Goal: Transaction & Acquisition: Purchase product/service

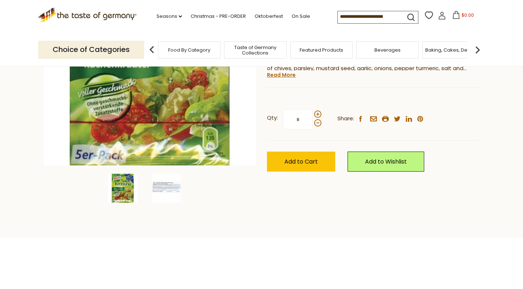
scroll to position [151, 0]
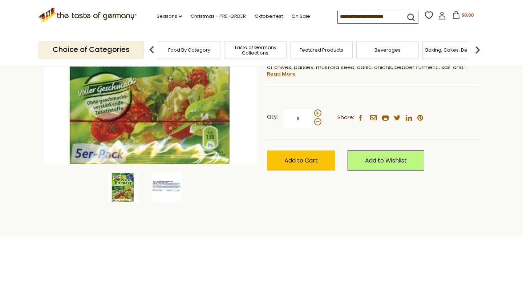
click at [167, 184] on img at bounding box center [166, 186] width 29 height 29
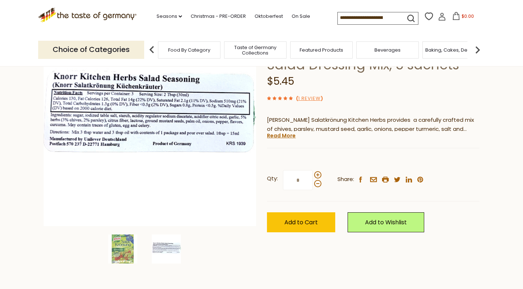
scroll to position [154, 0]
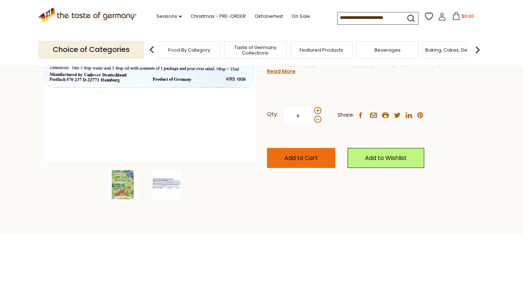
click at [316, 156] on span "Add to Cart" at bounding box center [300, 158] width 33 height 8
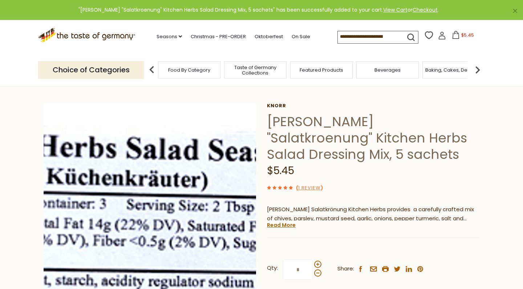
scroll to position [0, 0]
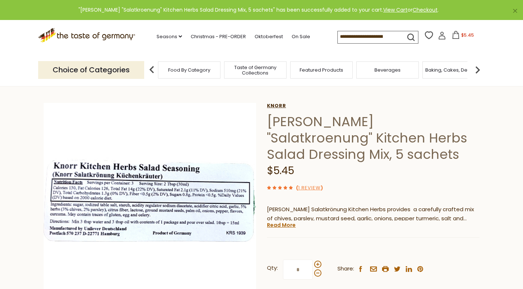
click at [273, 106] on link "Knorr" at bounding box center [373, 106] width 212 height 6
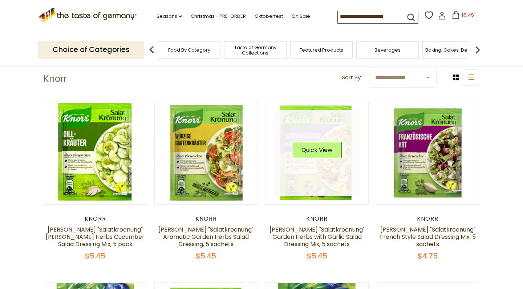
scroll to position [28, 0]
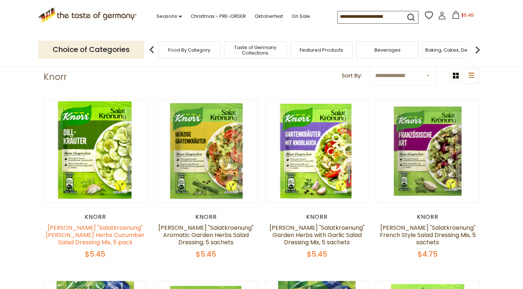
click at [108, 229] on link "Knorr "Salatkroenung" Dill Herbs Cucumber Salad Dressing Mix, 5 pack" at bounding box center [95, 234] width 99 height 23
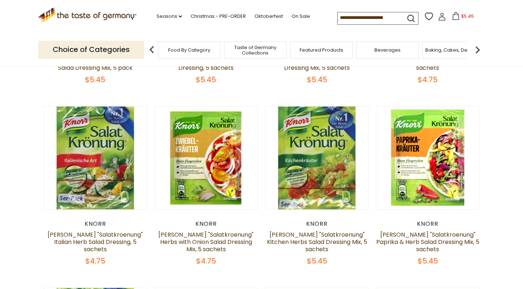
scroll to position [208, 0]
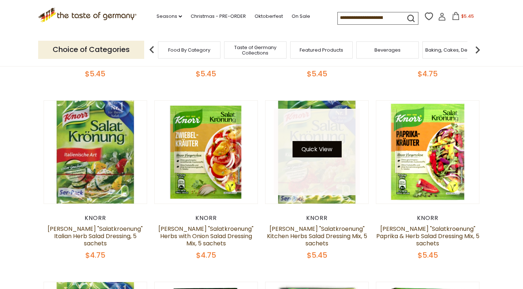
click at [310, 147] on button "Quick View" at bounding box center [316, 149] width 49 height 16
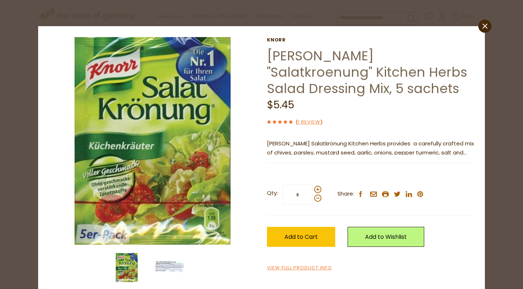
click at [165, 267] on img at bounding box center [169, 267] width 29 height 29
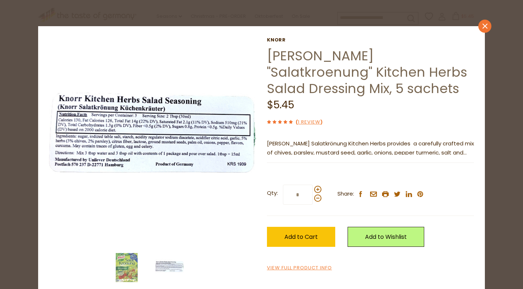
click at [486, 26] on icon "close" at bounding box center [484, 26] width 5 height 5
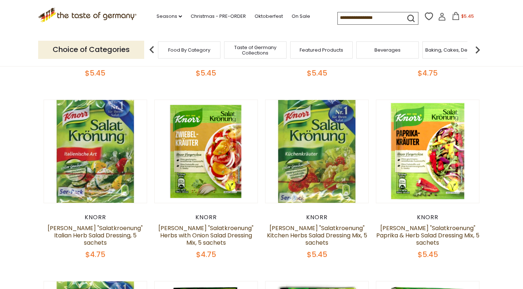
scroll to position [210, 0]
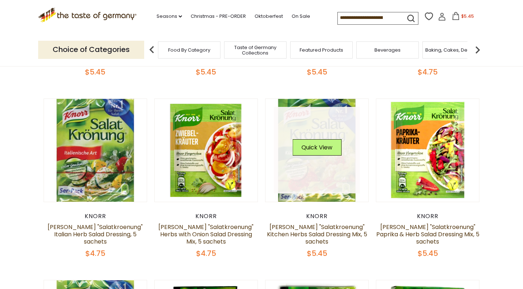
click at [293, 181] on link at bounding box center [317, 150] width 86 height 86
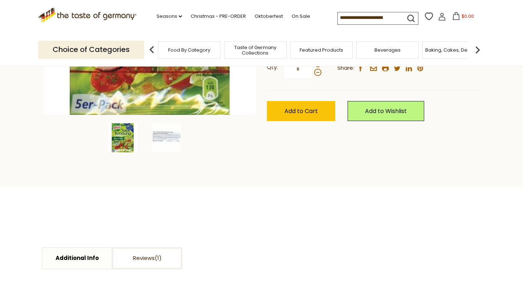
scroll to position [198, 0]
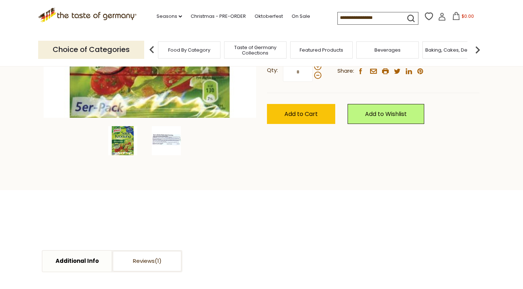
click at [169, 135] on img at bounding box center [166, 140] width 29 height 29
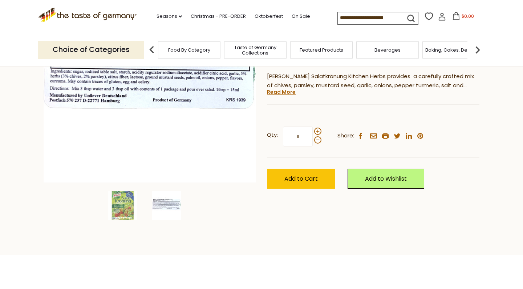
scroll to position [141, 0]
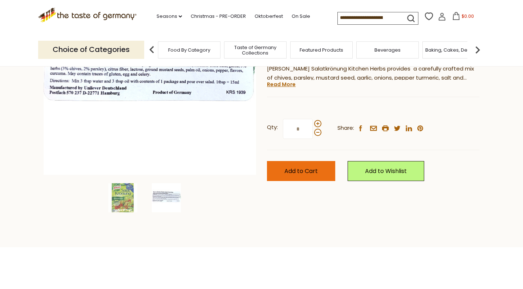
click at [313, 164] on button "Add to Cart" at bounding box center [301, 171] width 68 height 20
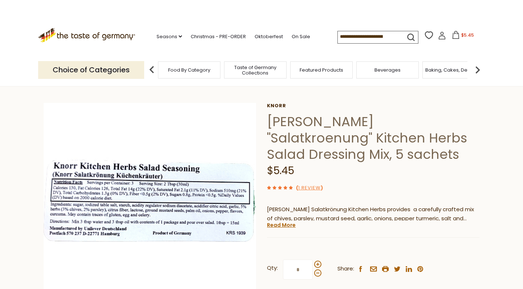
scroll to position [0, 0]
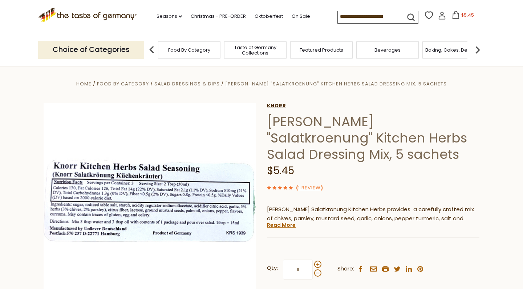
click at [278, 105] on link "Knorr" at bounding box center [373, 106] width 212 height 6
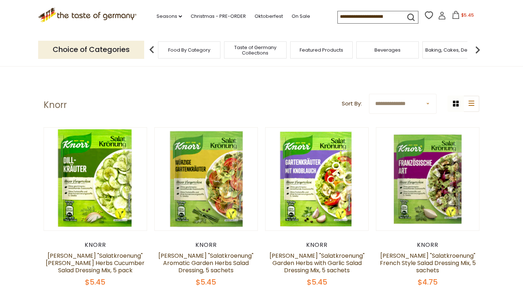
click at [338, 15] on input at bounding box center [368, 16] width 61 height 10
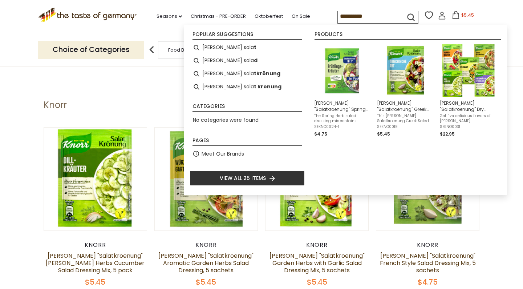
type input "**********"
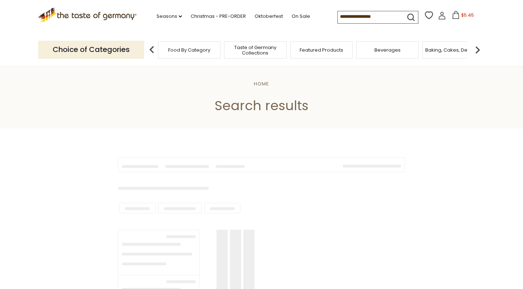
type input "**********"
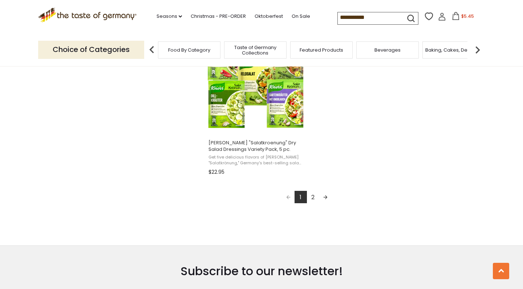
scroll to position [1285, 0]
click at [313, 195] on link "2" at bounding box center [313, 196] width 12 height 12
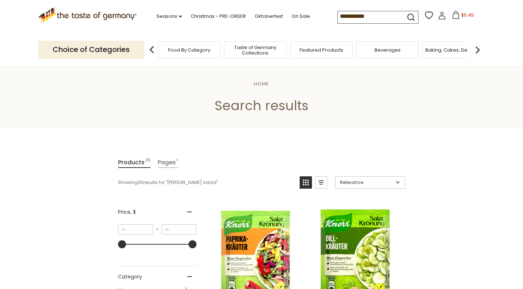
click at [452, 14] on icon at bounding box center [455, 15] width 7 height 8
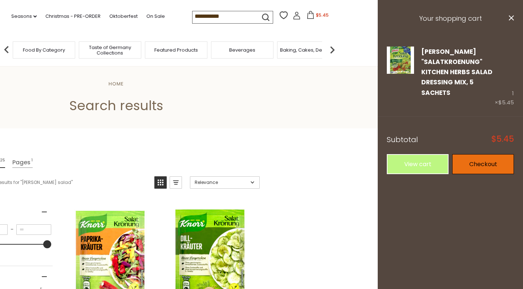
click at [481, 163] on link "Checkout" at bounding box center [483, 164] width 62 height 20
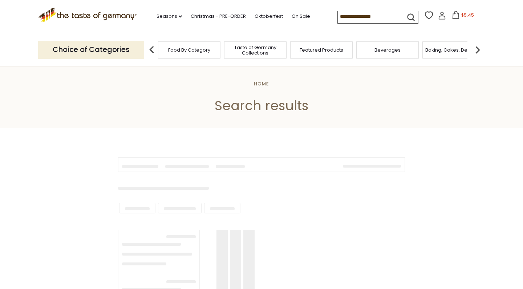
type input "**********"
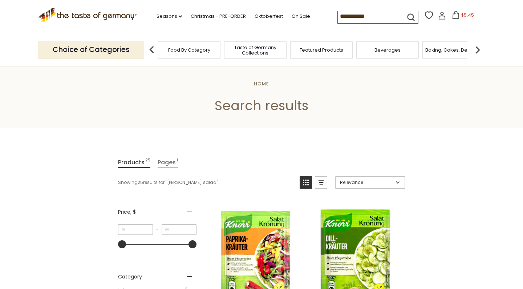
scroll to position [4, 0]
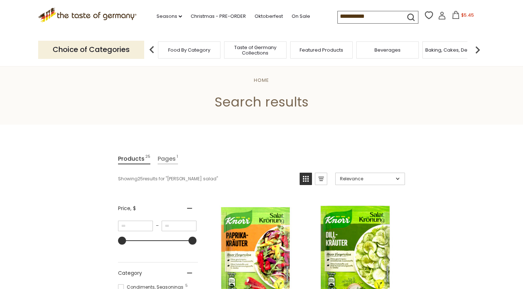
scroll to position [1008, 0]
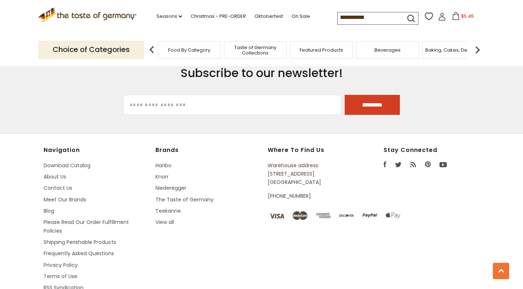
click at [406, 17] on icon "submit" at bounding box center [411, 18] width 10 height 10
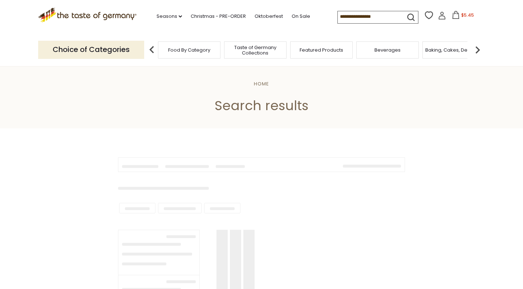
type input "**********"
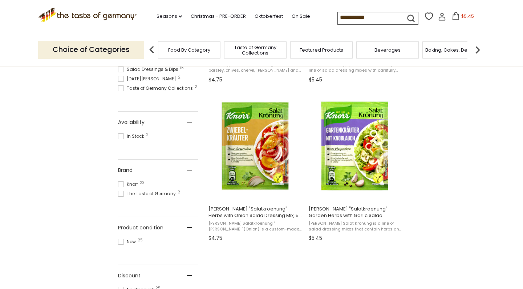
scroll to position [270, 0]
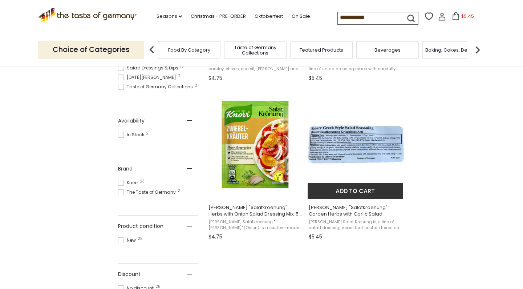
click at [353, 149] on img "Knorr" at bounding box center [356, 144] width 96 height 96
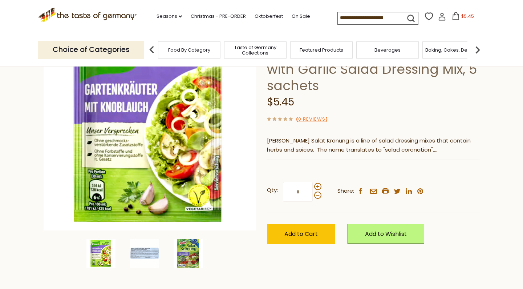
scroll to position [89, 0]
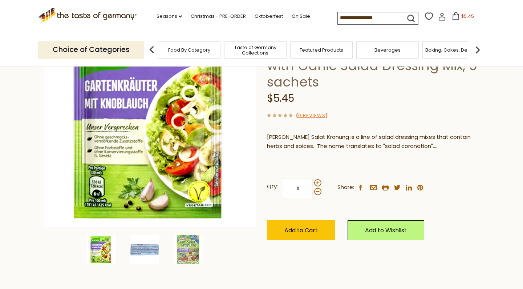
click at [148, 249] on img at bounding box center [144, 249] width 29 height 29
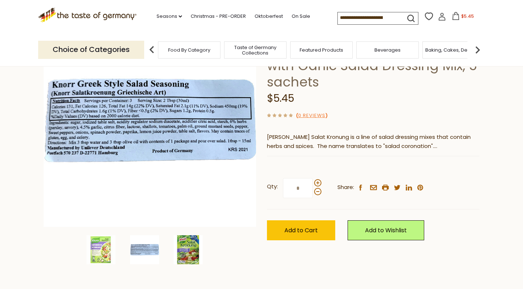
click at [195, 254] on img at bounding box center [188, 249] width 29 height 29
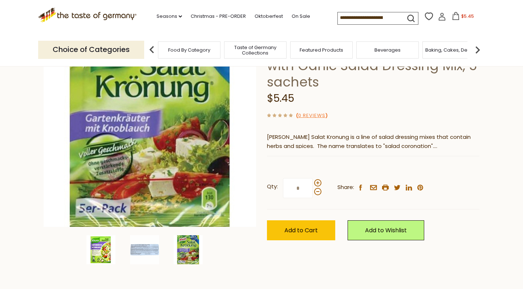
click at [100, 253] on img at bounding box center [100, 249] width 29 height 29
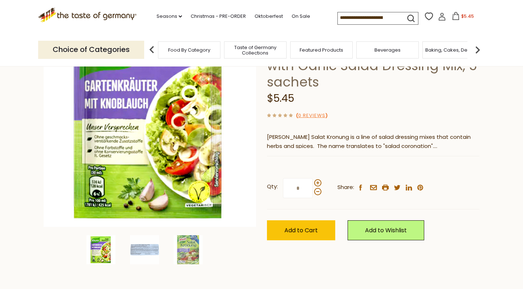
click at [461, 16] on span "$5.45" at bounding box center [467, 16] width 13 height 6
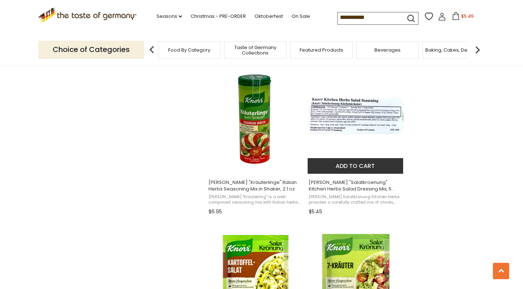
scroll to position [603, 0]
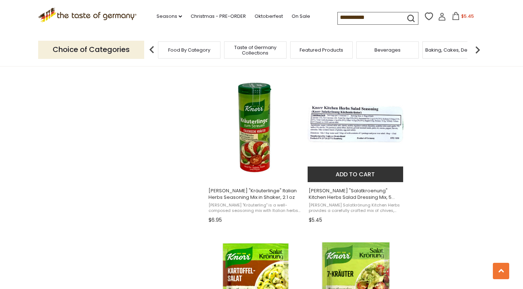
click at [371, 138] on img "Knorr" at bounding box center [356, 127] width 96 height 96
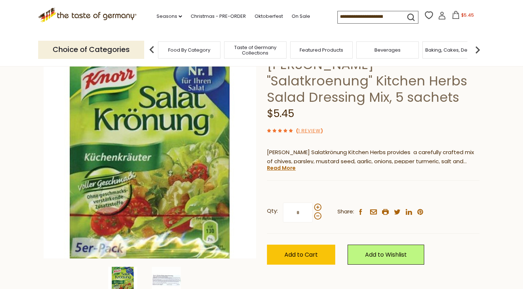
scroll to position [58, 0]
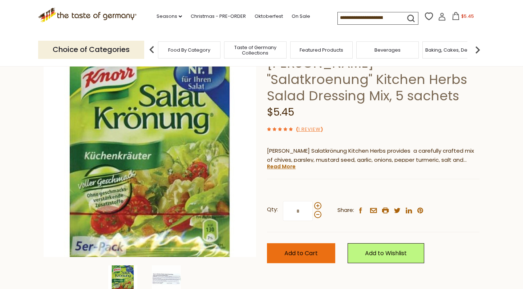
click at [317, 251] on span "Add to Cart" at bounding box center [300, 253] width 33 height 8
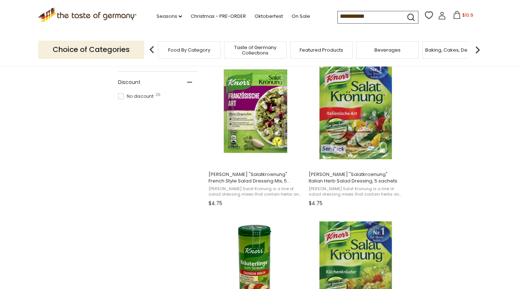
click at [346, 15] on input "**********" at bounding box center [368, 16] width 61 height 10
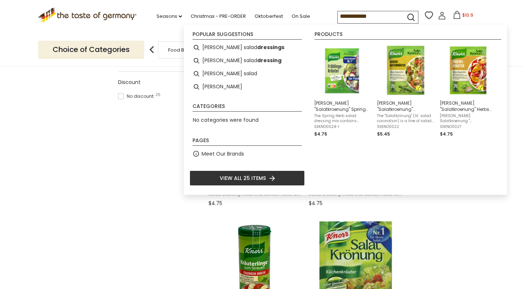
type input "**********"
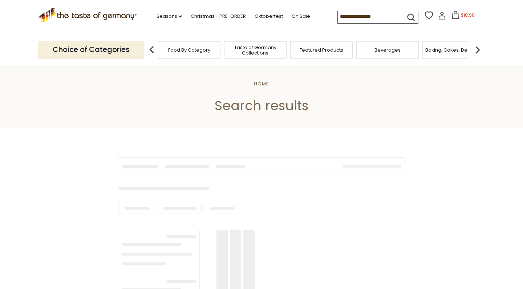
type input "**********"
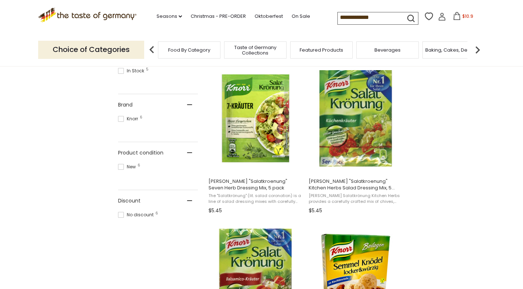
scroll to position [299, 0]
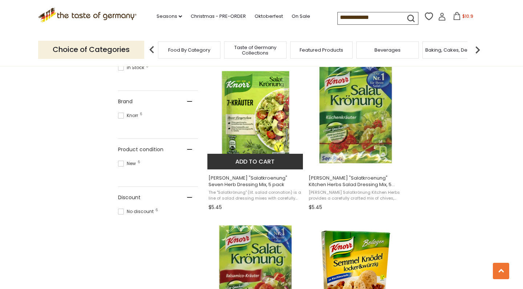
click at [267, 95] on img "Knorr" at bounding box center [255, 115] width 96 height 96
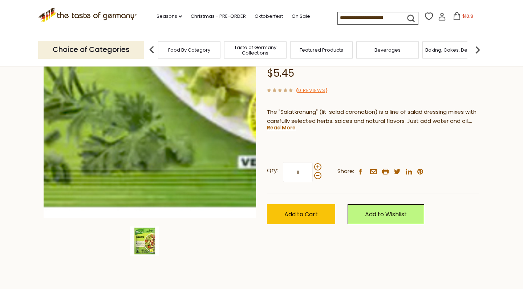
scroll to position [91, 0]
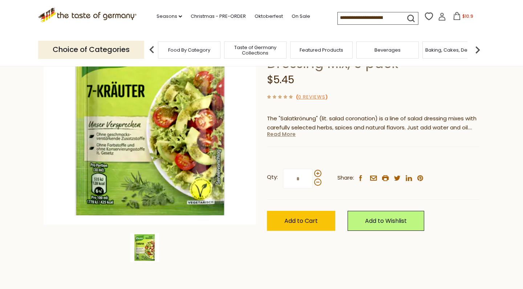
click at [281, 130] on link "Read More" at bounding box center [281, 133] width 29 height 7
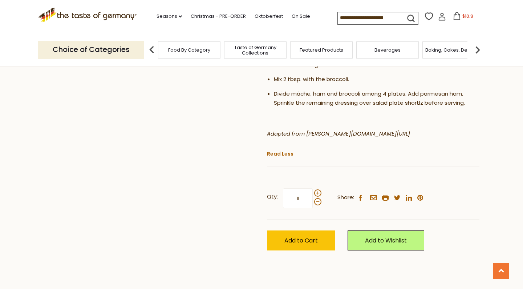
scroll to position [497, 0]
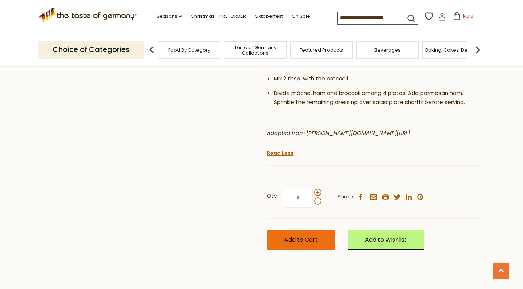
click at [321, 229] on button "Add to Cart" at bounding box center [301, 239] width 68 height 20
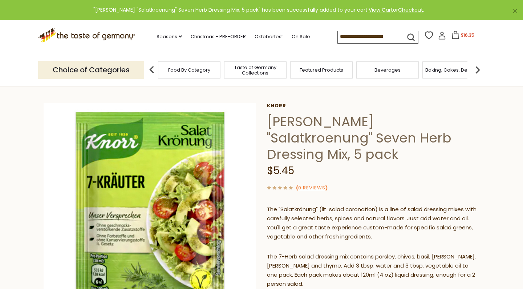
scroll to position [0, 0]
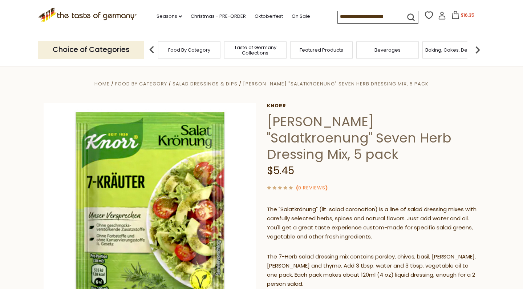
click at [451, 15] on icon at bounding box center [455, 15] width 8 height 8
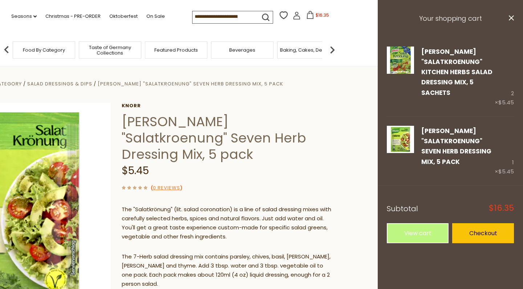
click at [241, 15] on input at bounding box center [222, 16] width 61 height 10
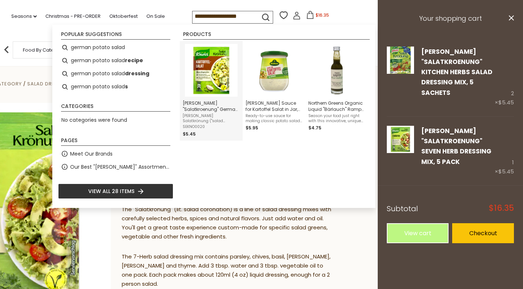
type input "**********"
click at [216, 67] on img "Instant Search Results" at bounding box center [211, 70] width 53 height 53
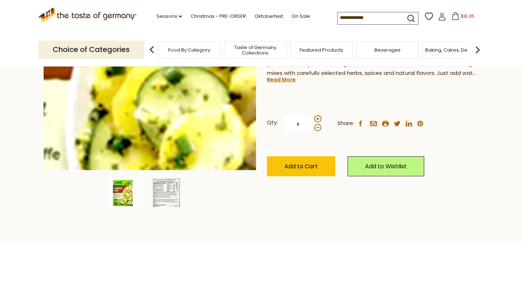
scroll to position [148, 0]
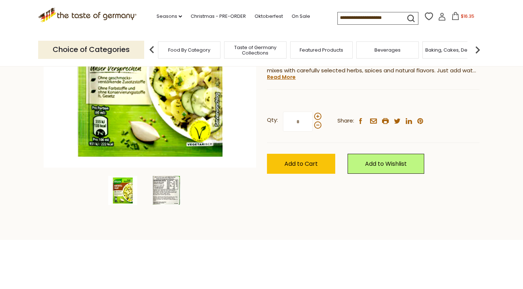
click at [164, 189] on img at bounding box center [166, 190] width 29 height 29
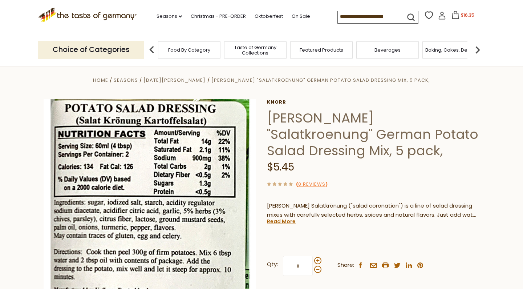
scroll to position [0, 0]
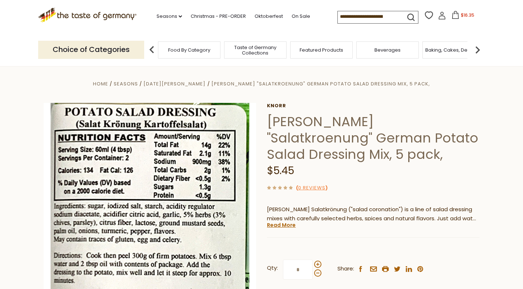
click at [461, 16] on span "$16.35" at bounding box center [467, 15] width 13 height 6
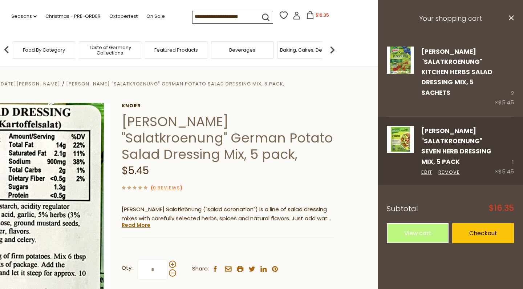
click at [398, 138] on img at bounding box center [400, 139] width 27 height 27
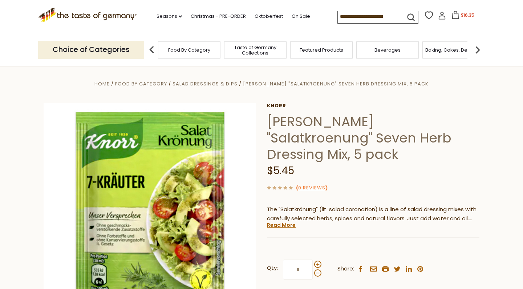
click at [461, 15] on span "$16.35" at bounding box center [467, 15] width 13 height 6
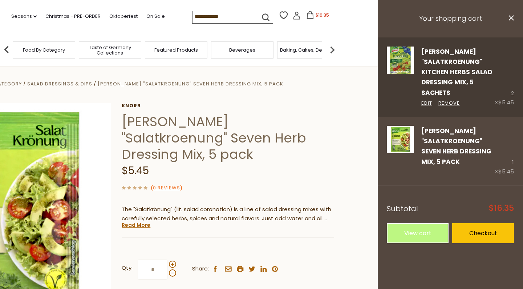
click at [405, 57] on img at bounding box center [400, 59] width 27 height 27
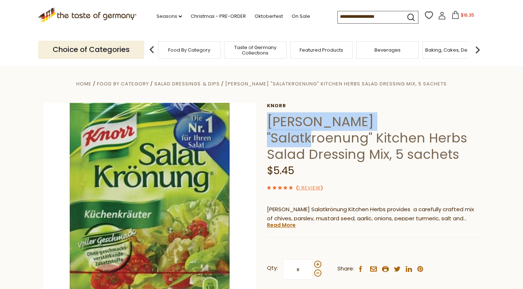
drag, startPoint x: 409, startPoint y: 118, endPoint x: 268, endPoint y: 121, distance: 140.9
click at [268, 121] on h1 "[PERSON_NAME] "Salatkroenung" Kitchen Herbs Salad Dressing Mix, 5 sachets" at bounding box center [373, 137] width 212 height 49
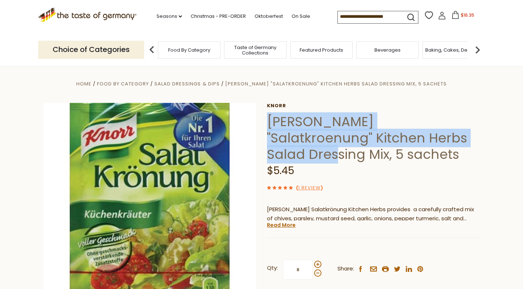
drag, startPoint x: 429, startPoint y: 138, endPoint x: 268, endPoint y: 126, distance: 162.0
click at [268, 126] on h1 "[PERSON_NAME] "Salatkroenung" Kitchen Herbs Salad Dressing Mix, 5 sachets" at bounding box center [373, 137] width 212 height 49
copy h1 "[PERSON_NAME] "Salatkroenung" Kitchen Herbs Salad Dressing Mix"
